Goal: Task Accomplishment & Management: Use online tool/utility

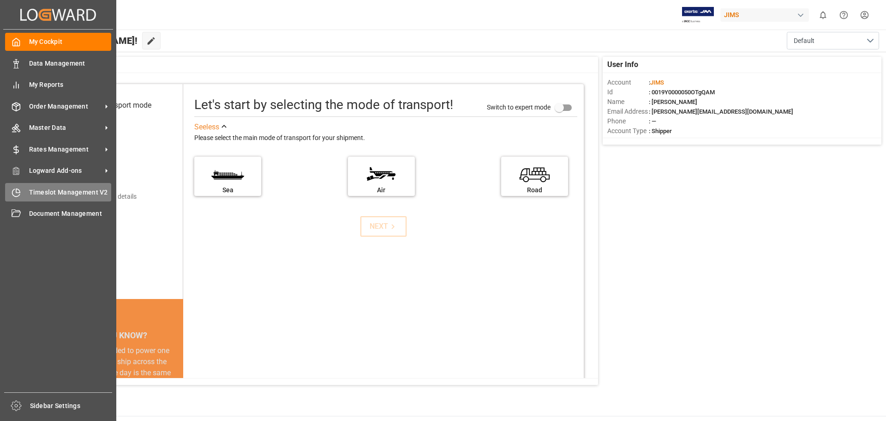
click at [37, 191] on span "Timeslot Management V2" at bounding box center [70, 192] width 83 height 10
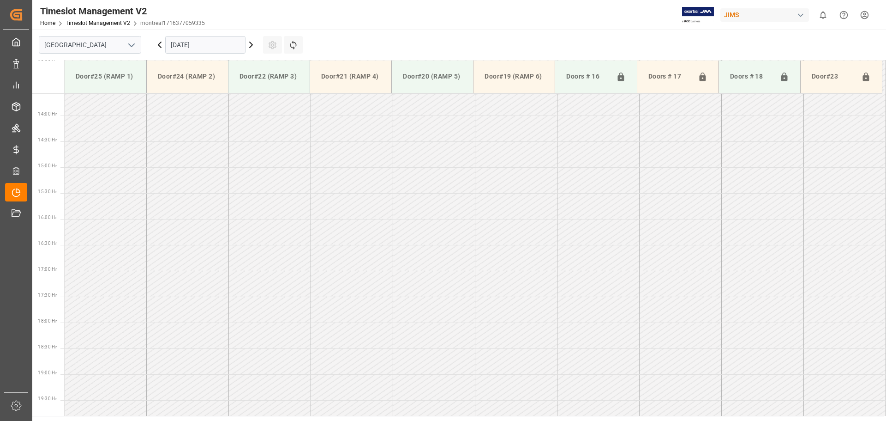
scroll to position [718, 0]
click at [132, 42] on icon "open menu" at bounding box center [131, 45] width 11 height 11
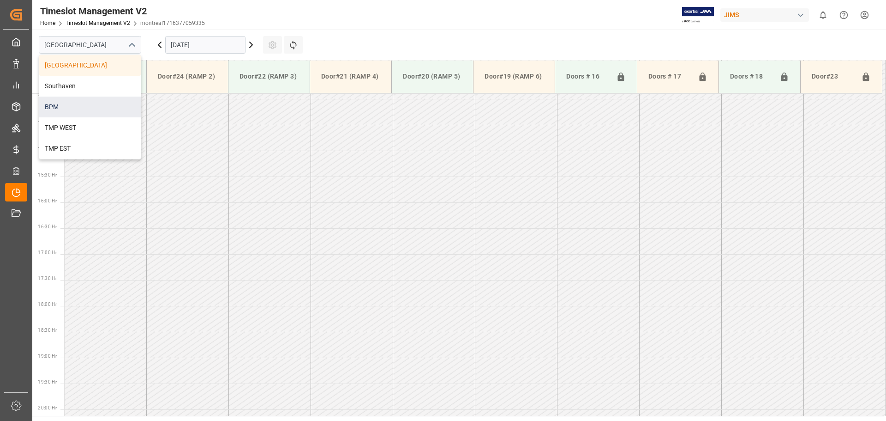
click at [108, 103] on div "BPM" at bounding box center [90, 106] width 102 height 21
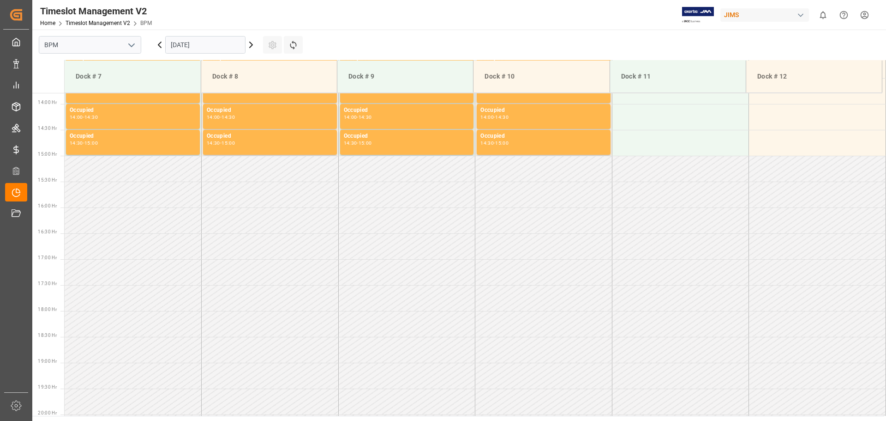
scroll to position [718, 0]
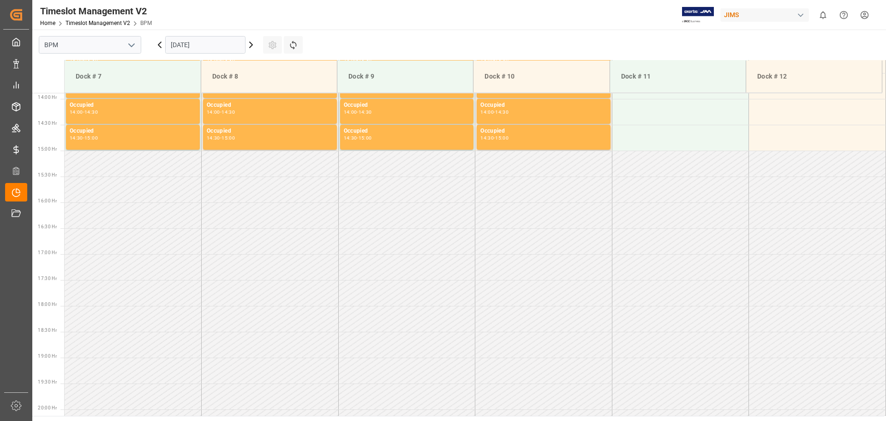
click at [229, 42] on input "[DATE]" at bounding box center [205, 45] width 80 height 18
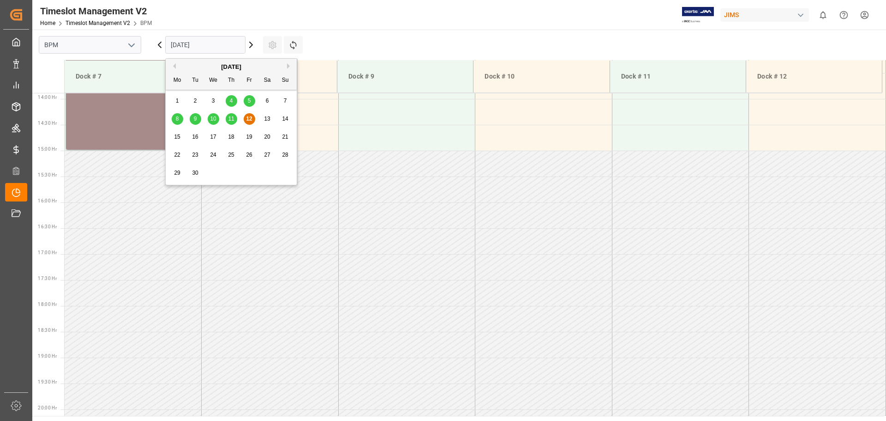
click at [247, 116] on span "12" at bounding box center [249, 118] width 6 height 6
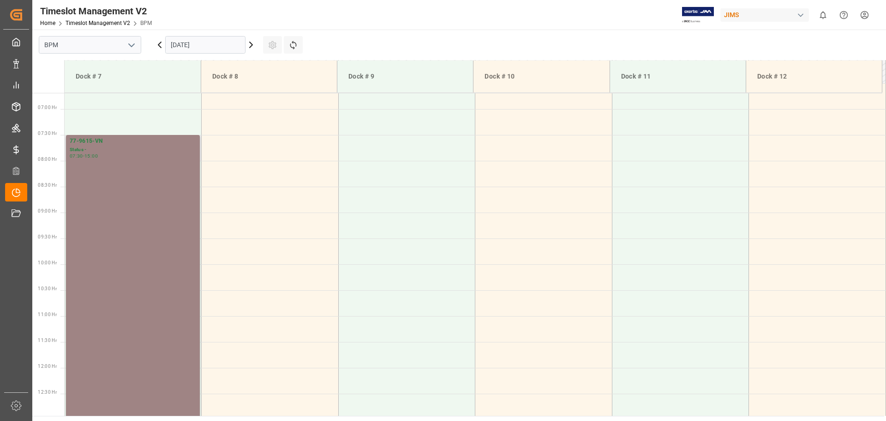
scroll to position [349, 0]
click at [153, 290] on div "77-9615-VN Status - 07:30 - 15:00" at bounding box center [133, 325] width 127 height 383
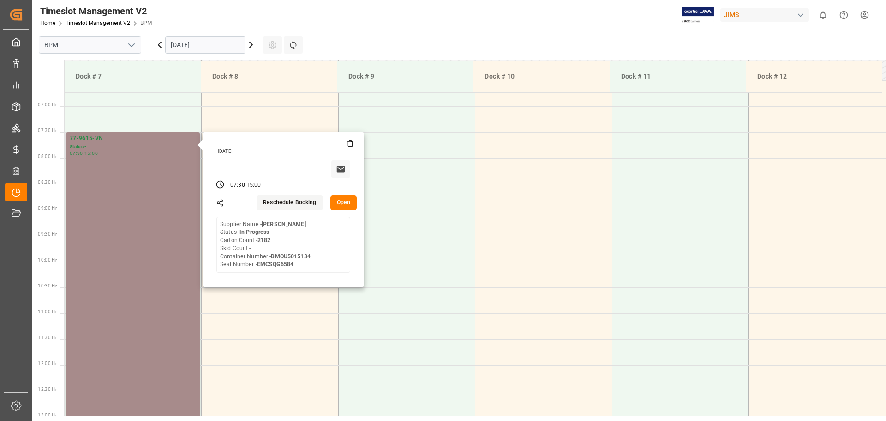
click at [339, 204] on button "Open" at bounding box center [344, 202] width 27 height 15
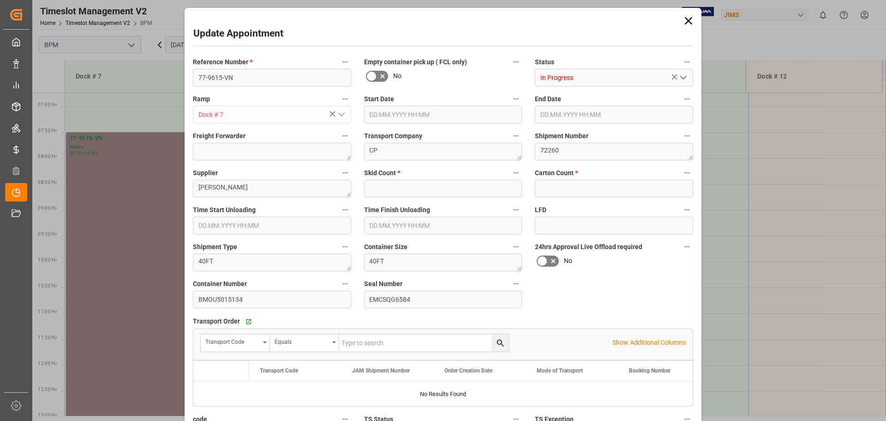
type input "0"
type input "2182"
type input "[DATE] 07:30"
type input "[DATE] 15:00"
type input "[DATE] 07:30"
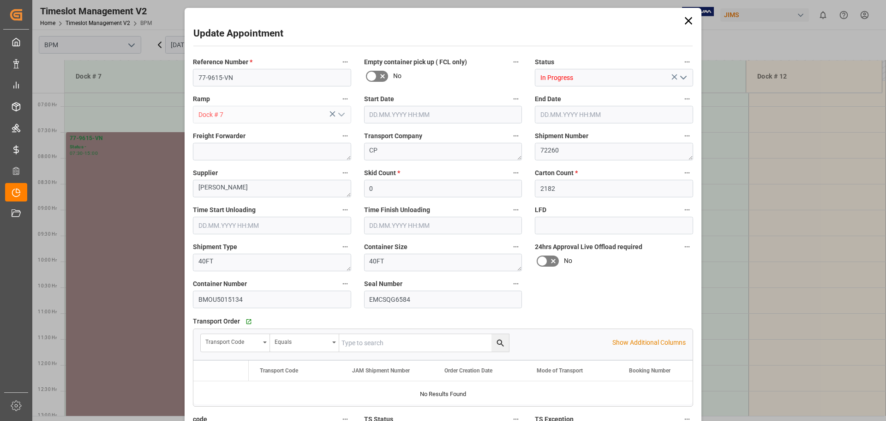
type input "[DATE] 14:00"
type input "[DATE] 22:19"
click at [686, 18] on icon at bounding box center [688, 20] width 13 height 13
